Goal: Find specific page/section: Find specific page/section

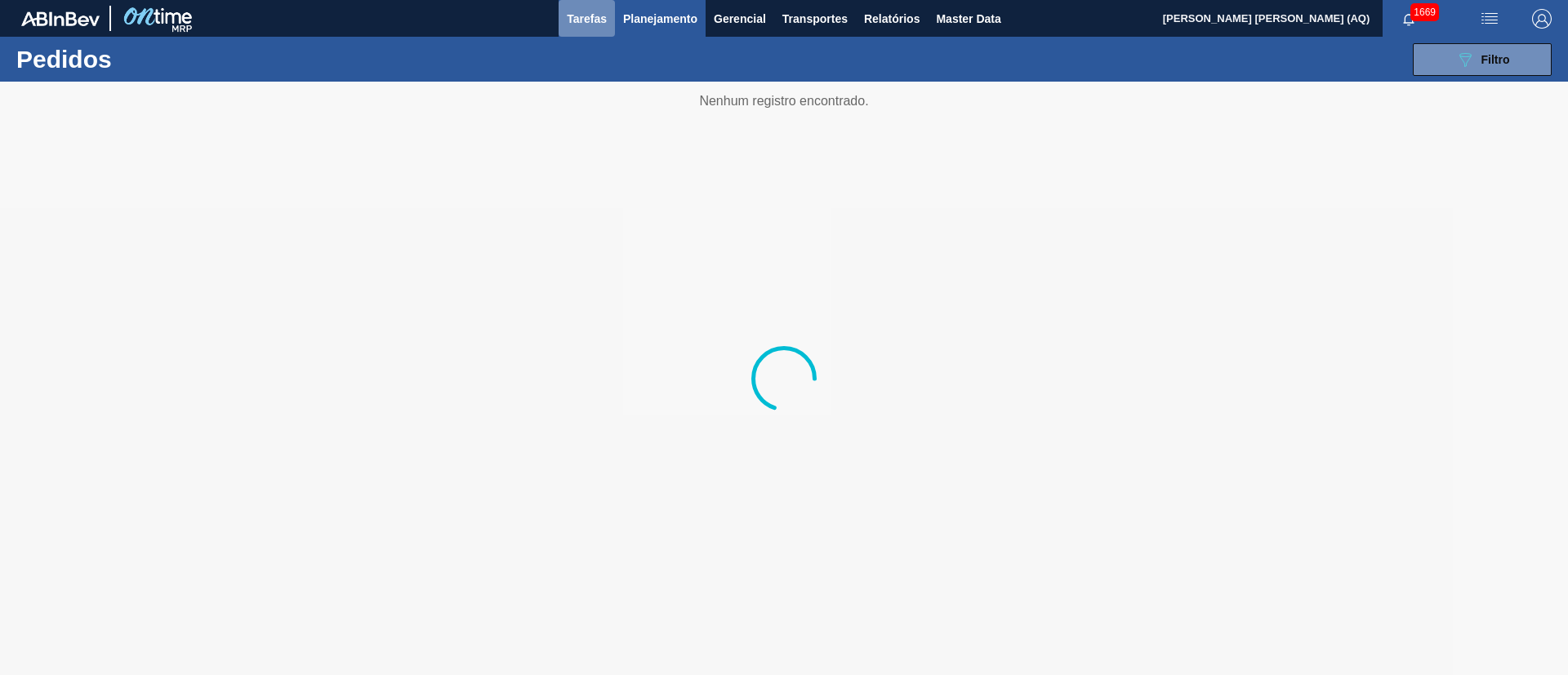
click at [602, 16] on span "Tarefas" at bounding box center [587, 19] width 40 height 20
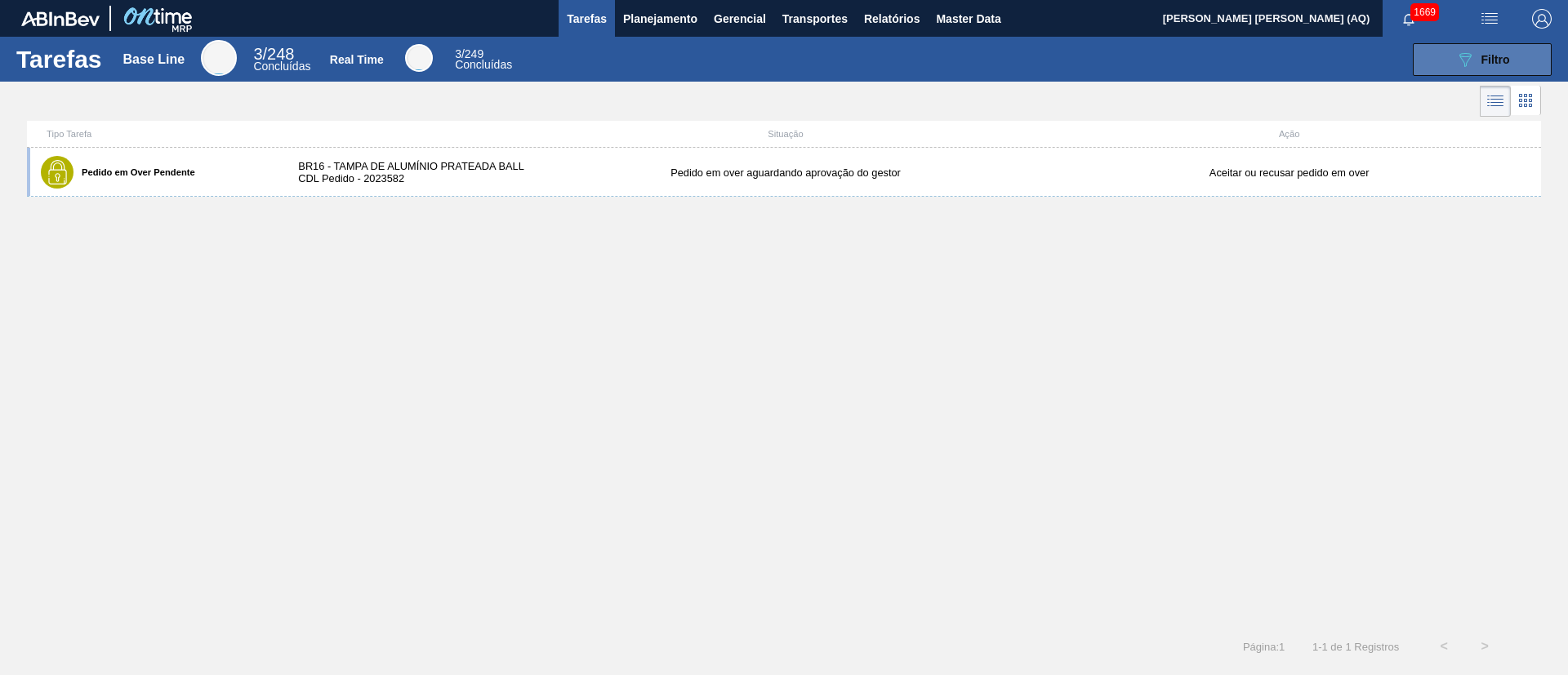
click at [1426, 51] on button "089F7B8B-B2A5-4AFE-B5C0-19BA573D28AC Filtro" at bounding box center [1481, 59] width 139 height 32
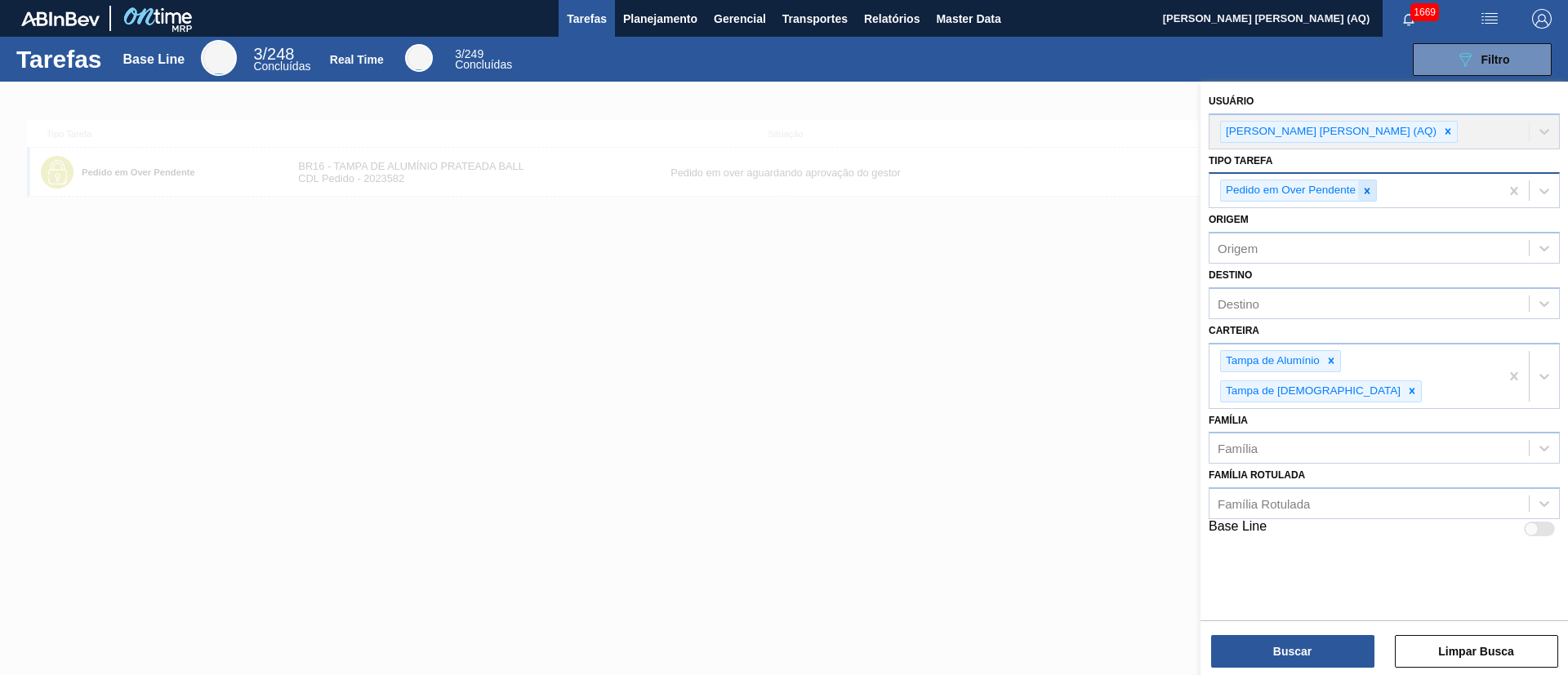
click at [1365, 187] on icon at bounding box center [1367, 192] width 12 height 12
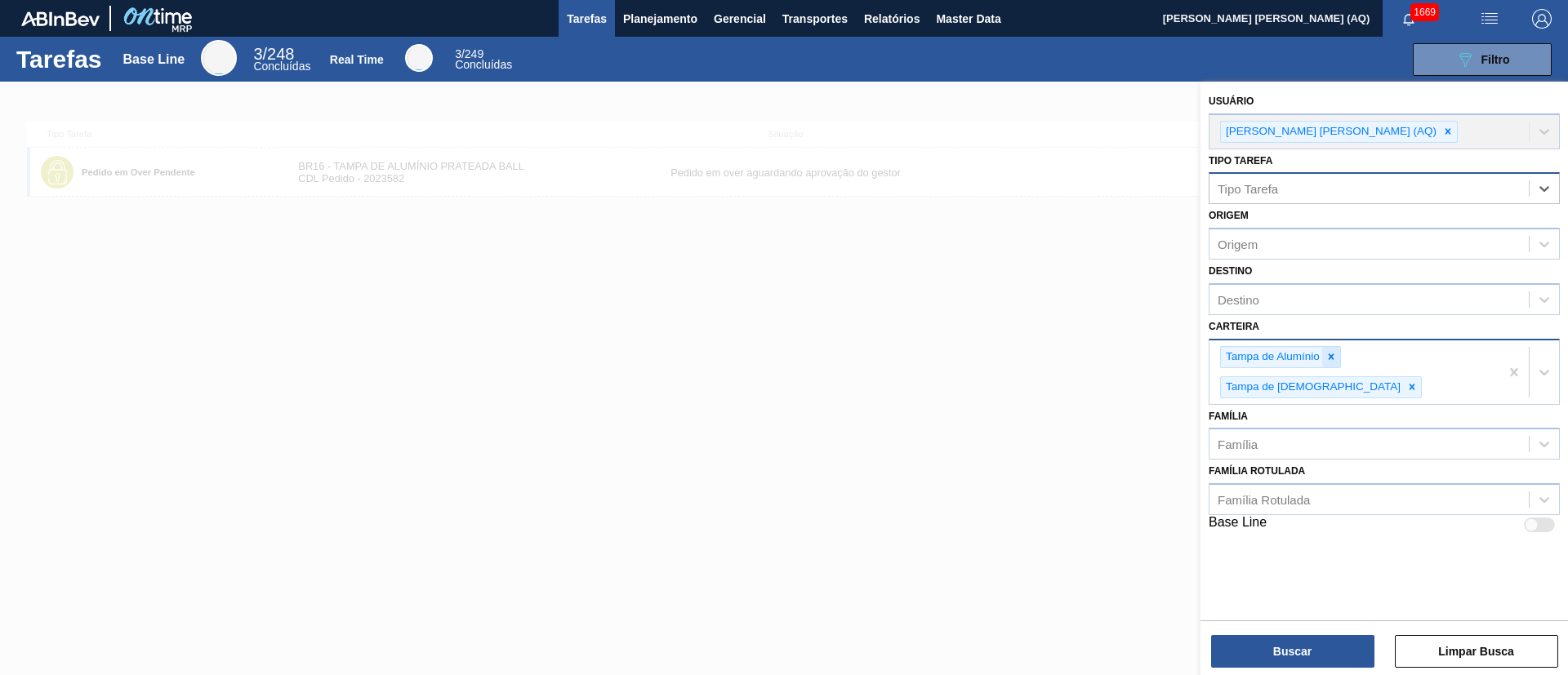
click at [1337, 354] on div at bounding box center [1331, 357] width 18 height 21
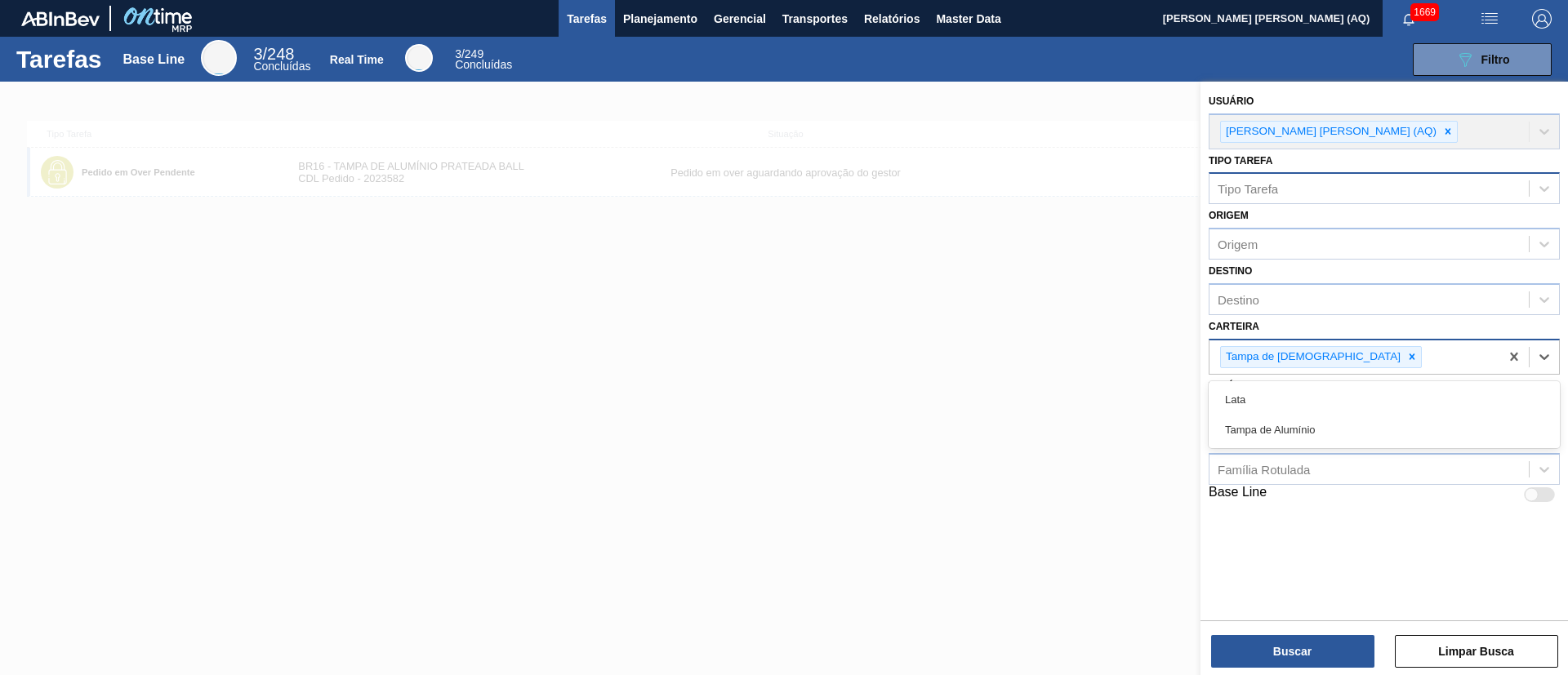
click at [1337, 354] on div "Tampa de Lata" at bounding box center [1354, 357] width 290 height 33
click at [1407, 361] on icon at bounding box center [1413, 357] width 12 height 12
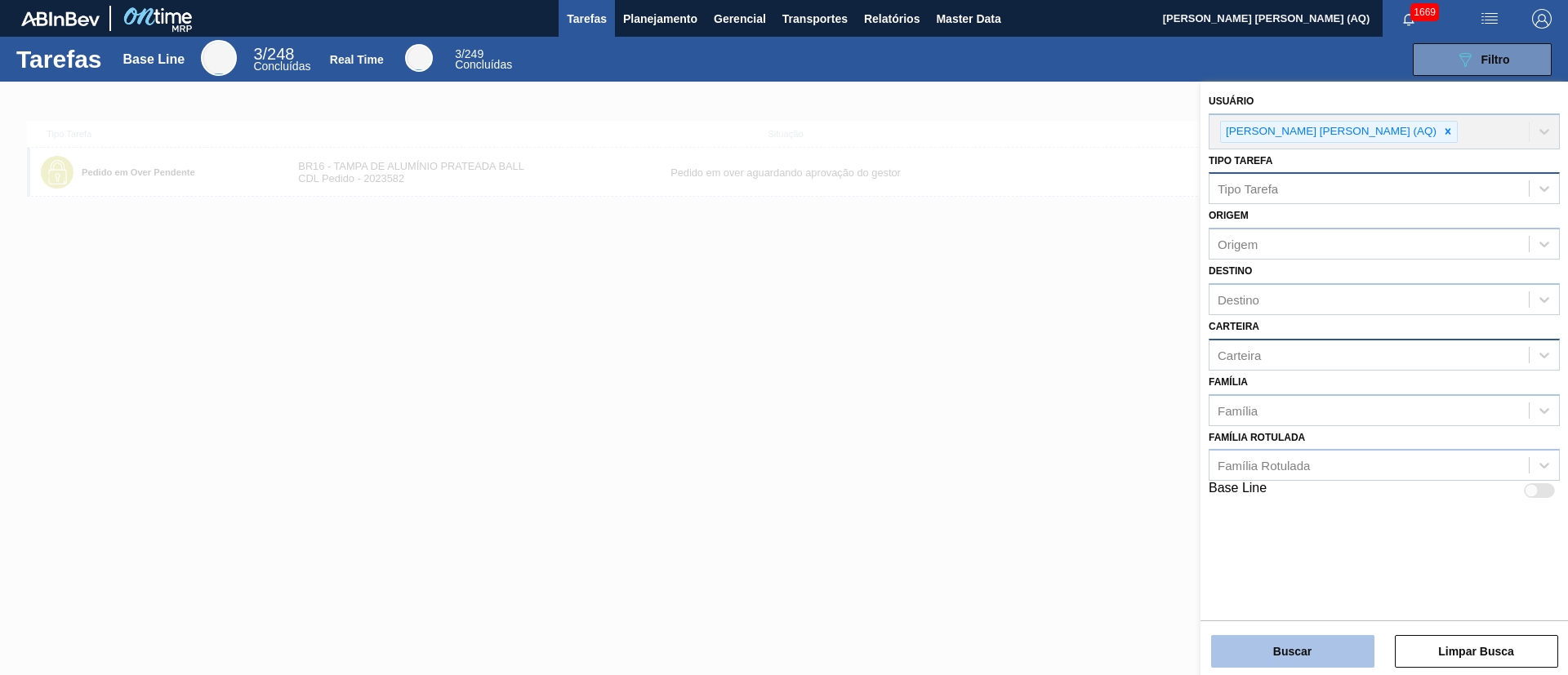
click at [1328, 650] on button "Buscar" at bounding box center [1293, 650] width 163 height 32
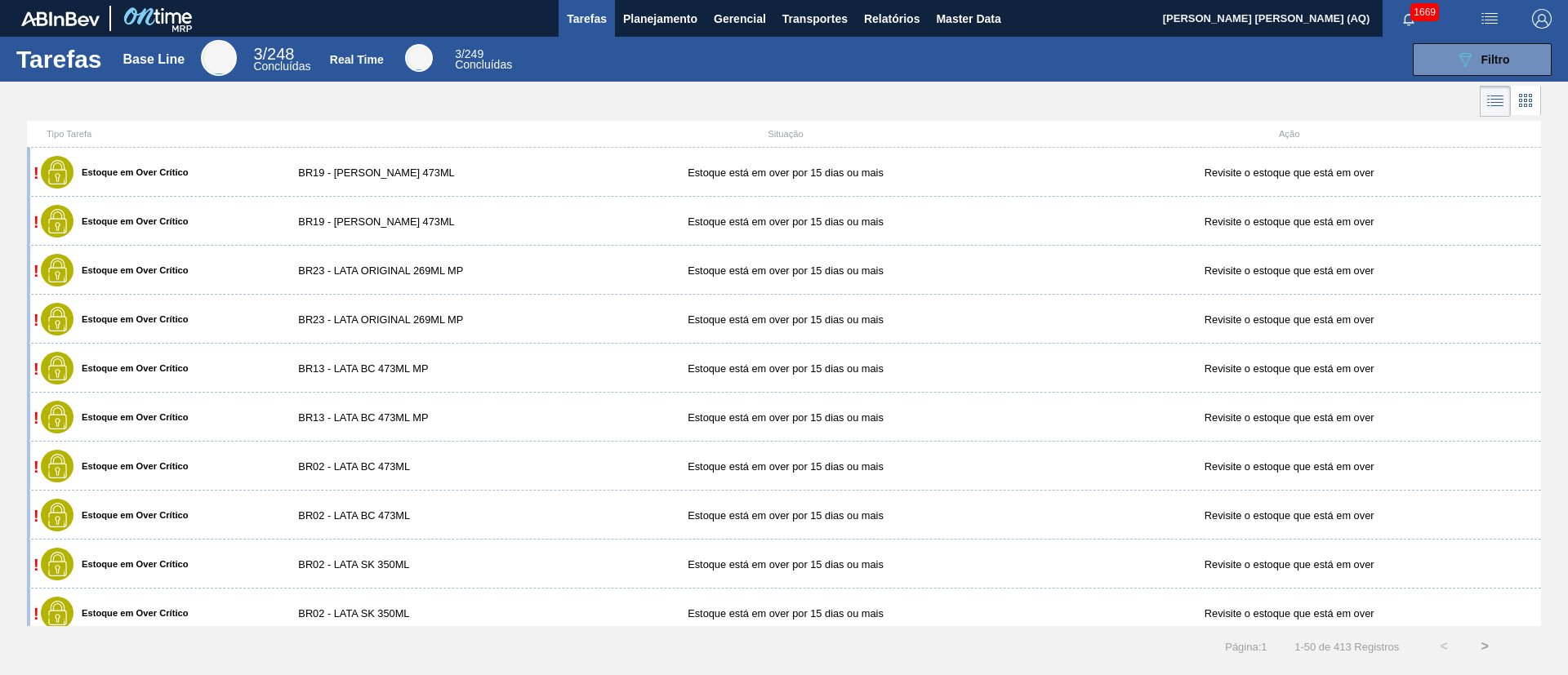
click at [618, 104] on div at bounding box center [784, 101] width 1568 height 39
click at [642, 15] on span "Planejamento" at bounding box center [661, 19] width 75 height 20
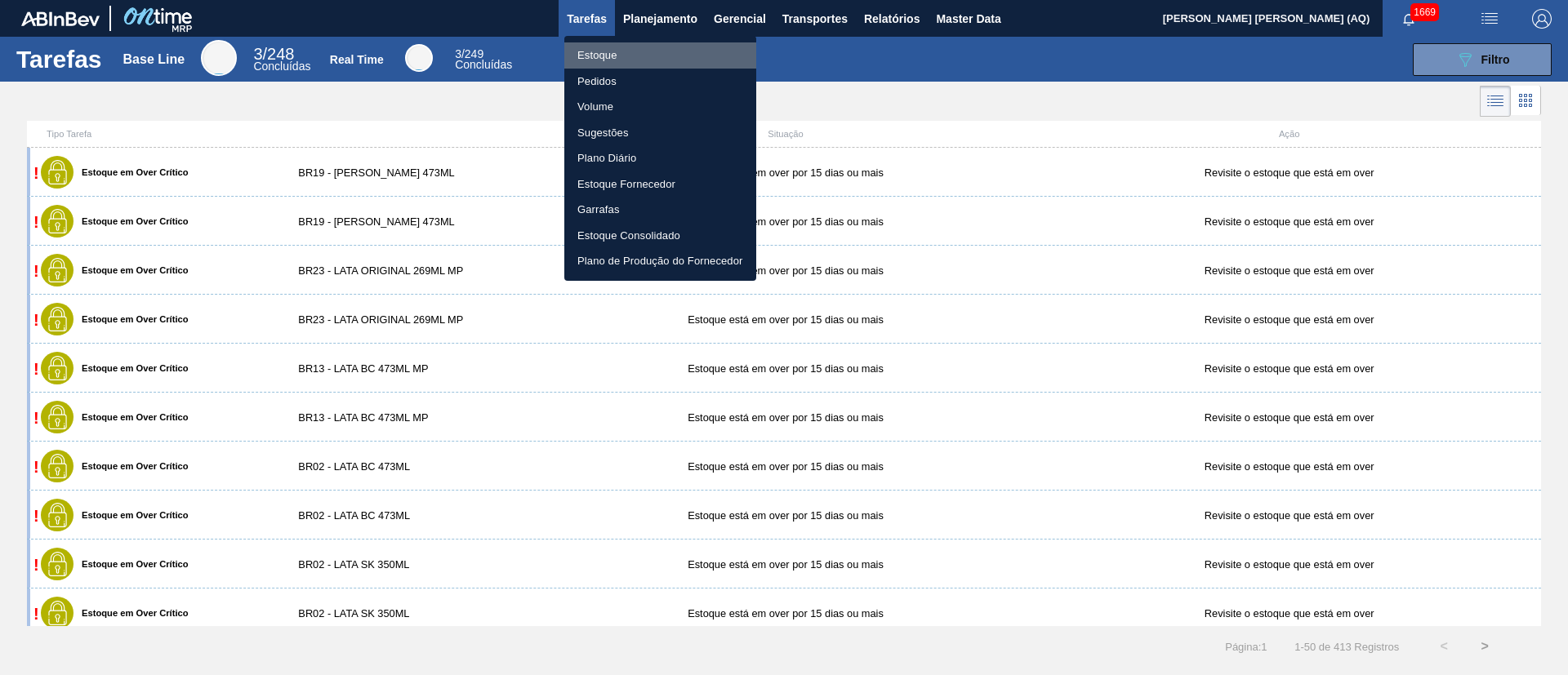
click at [601, 55] on li "Estoque" at bounding box center [660, 55] width 192 height 27
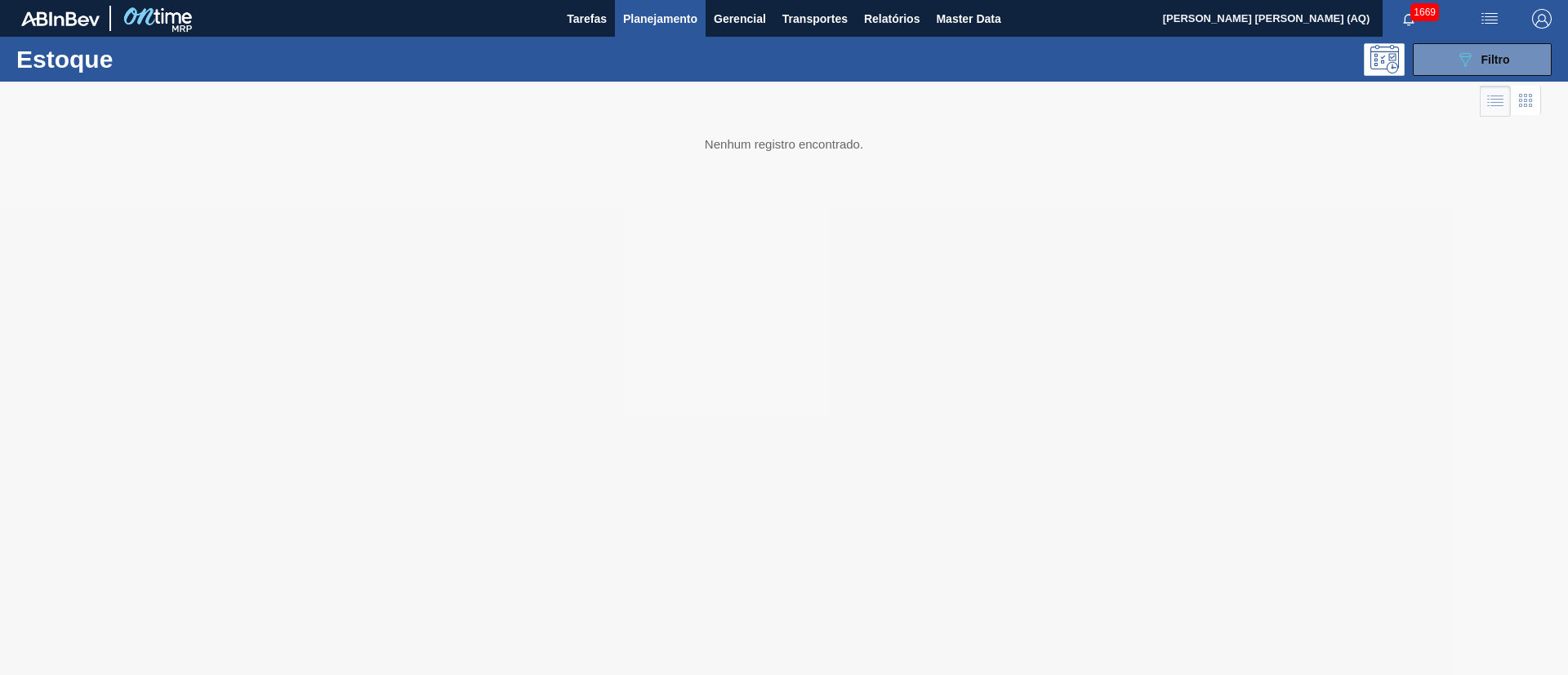
click at [355, 61] on div "089F7B8B-B2A5-4AFE-B5C0-19BA573D28AC Filtro" at bounding box center [910, 59] width 1300 height 32
